Goal: Browse casually: Explore the website without a specific task or goal

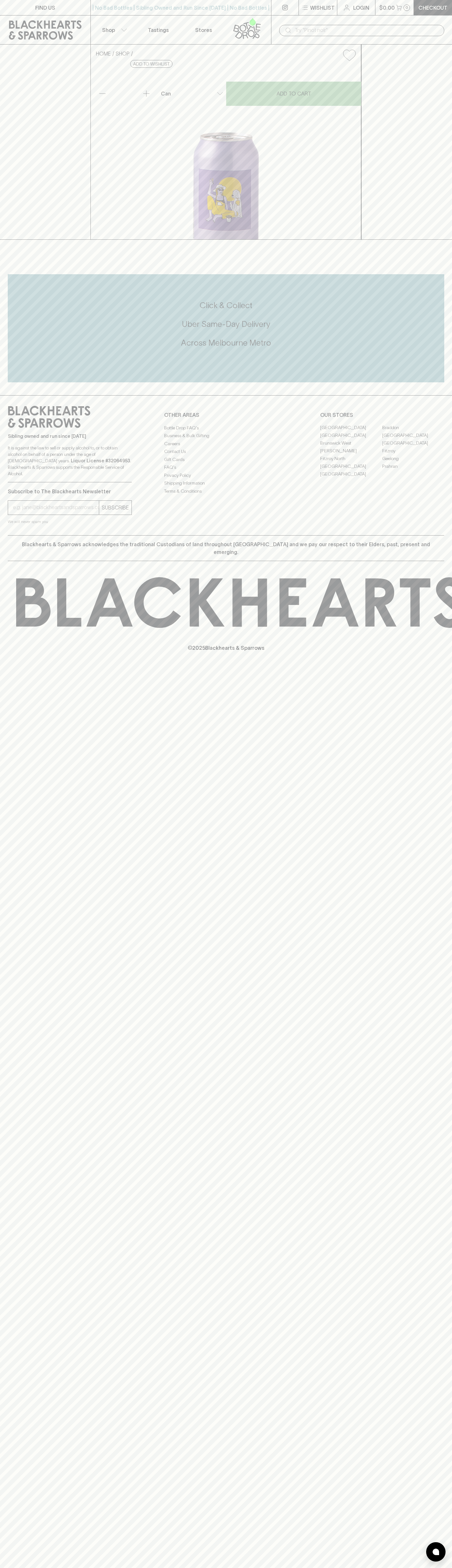
click at [265, 18] on icon at bounding box center [247, 28] width 37 height 21
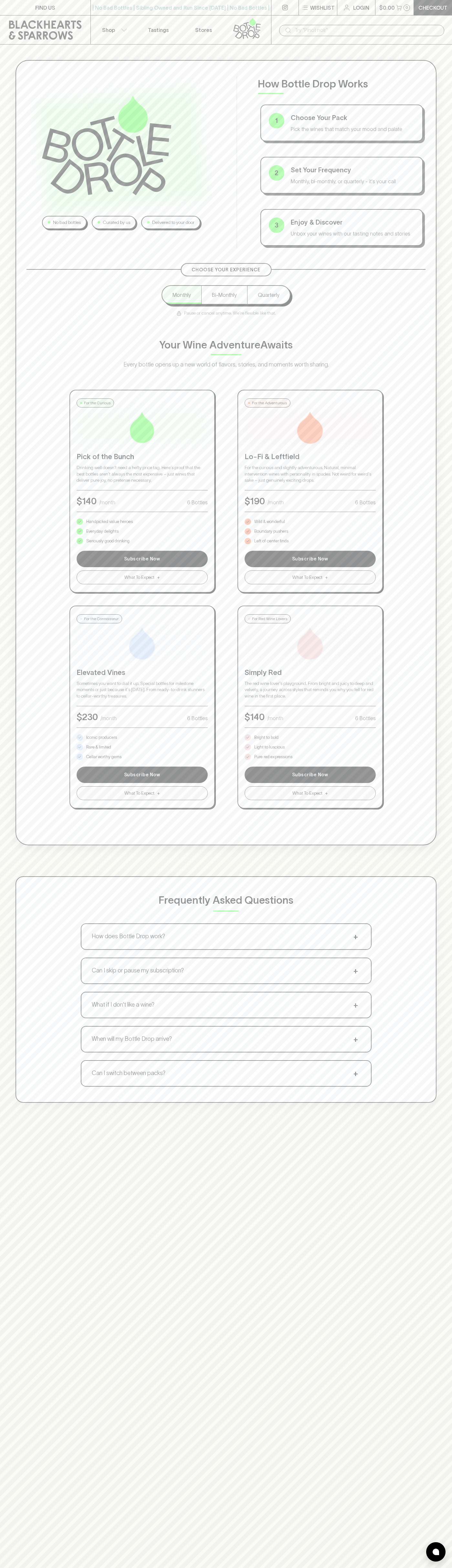
click at [432, 939] on div "No bad bottles Curated by us Delivered to your door How Bottle Drop Works 1 Cho…" at bounding box center [226, 581] width 452 height 1074
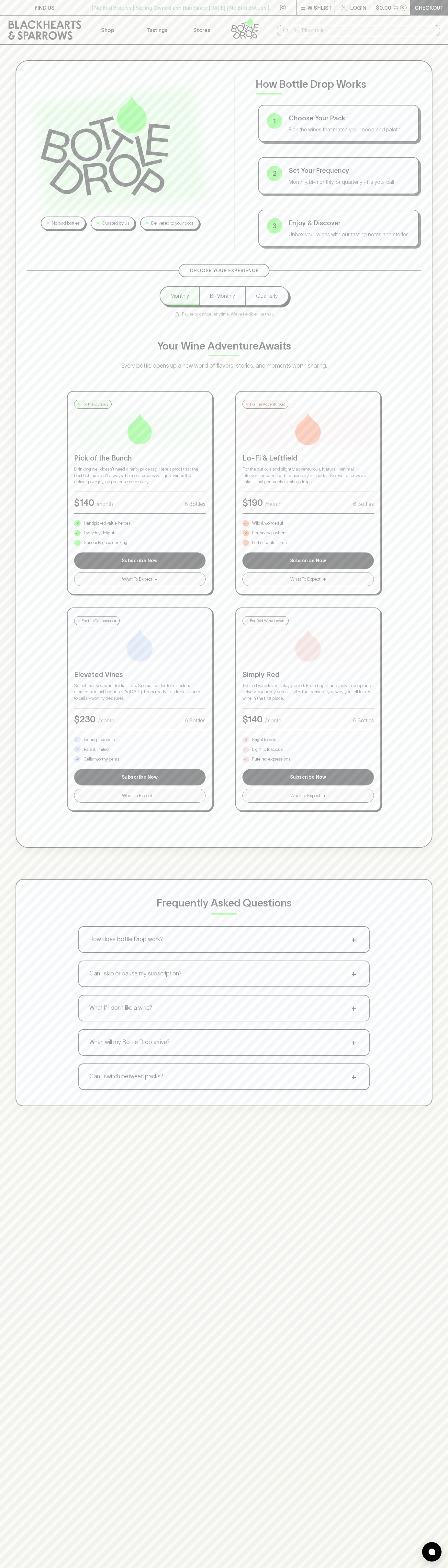
click at [324, 1572] on html "FIND US | No Bad Bottles | Sibling Owned and Run Since [DATE] | No Bad Bottles …" at bounding box center [224, 1014] width 448 height 2028
click at [9, 1456] on div "No bad bottles Curated by us Delivered to your door How Bottle Drop Works 1 Cho…" at bounding box center [224, 829] width 448 height 1568
